Goal: Navigation & Orientation: Find specific page/section

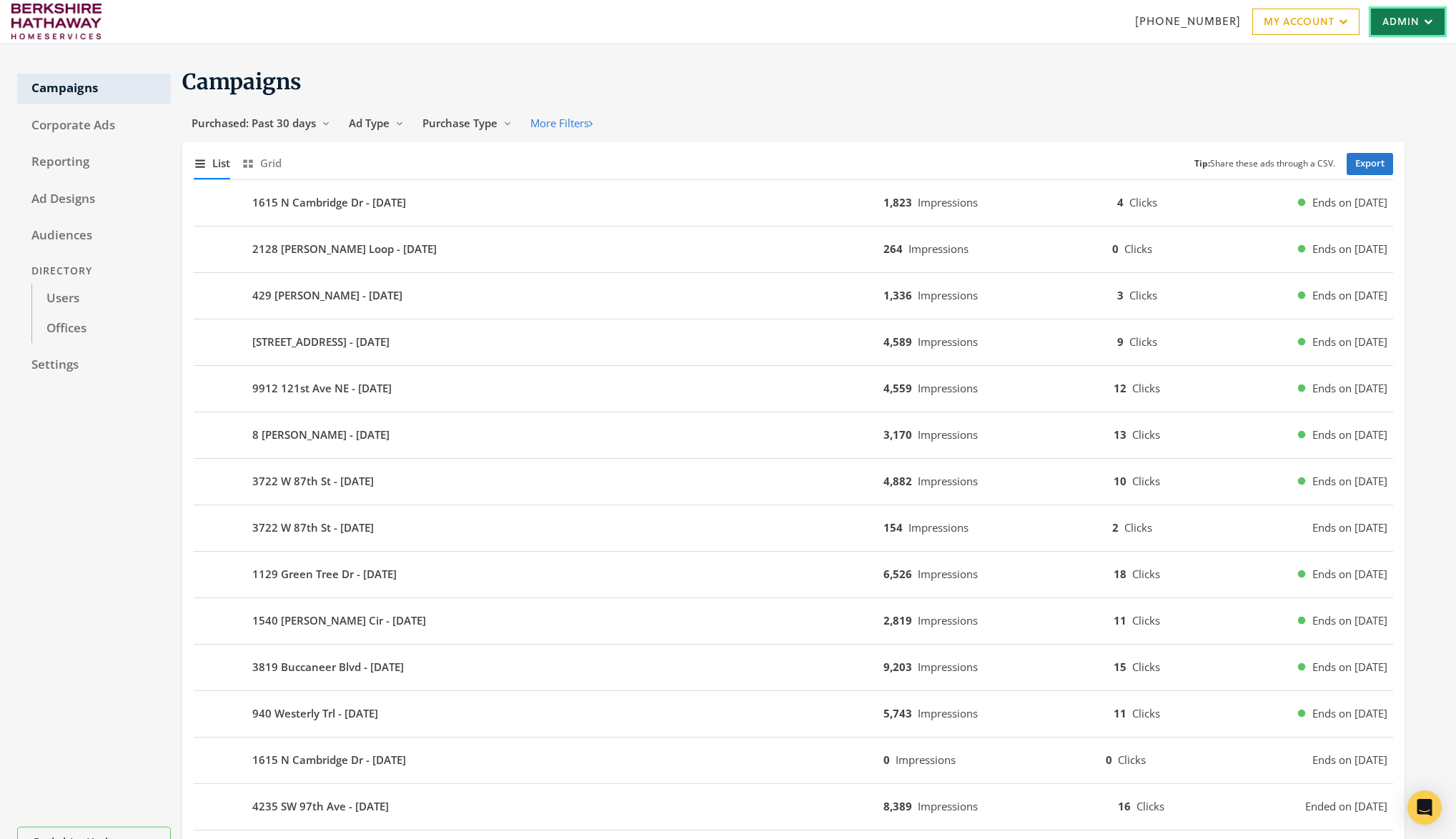
click at [1440, 27] on link "Admin" at bounding box center [1407, 22] width 74 height 26
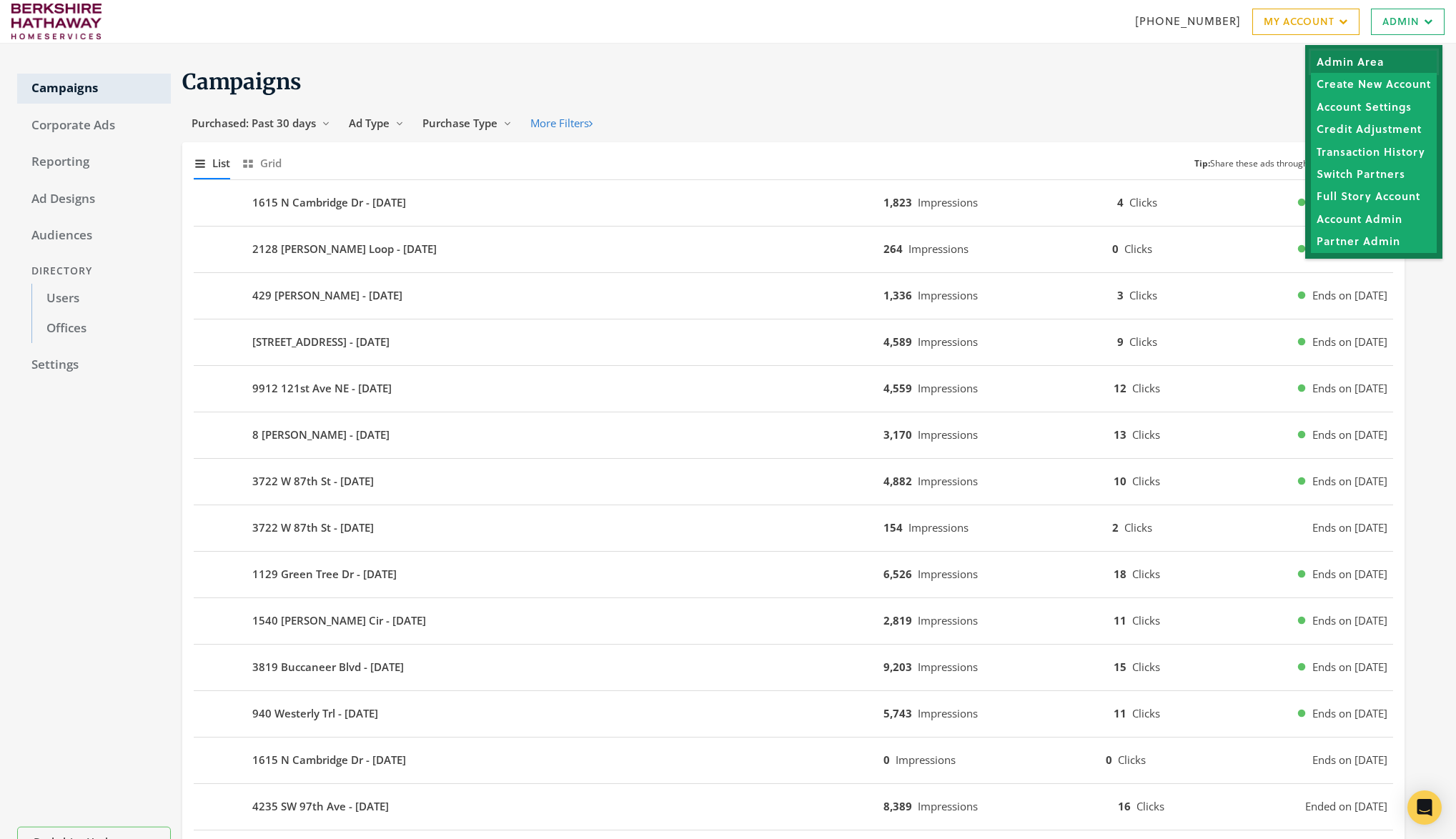
click at [1370, 59] on link "Admin Area" at bounding box center [1374, 62] width 126 height 22
